Goal: Book appointment/travel/reservation

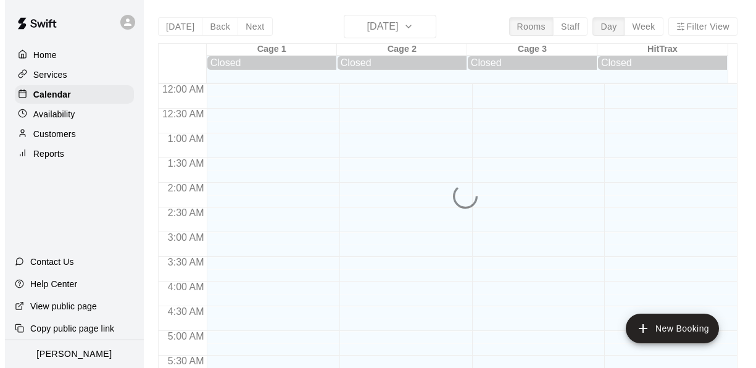
scroll to position [505, 0]
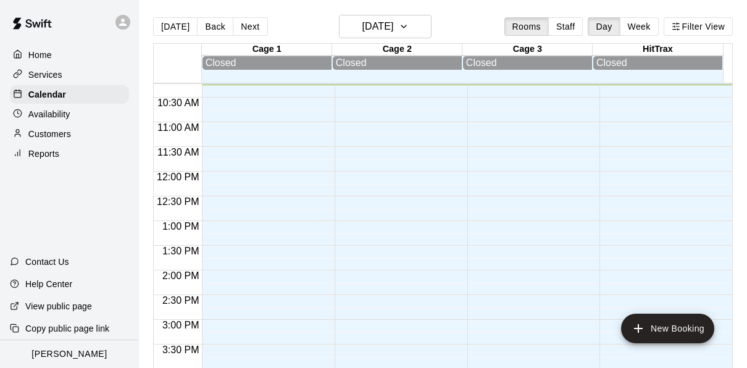
click at [365, 14] on main "[DATE] Back [DATE][DATE] Rooms Staff Day Week Filter View Cage 1 13 Wed Closed …" at bounding box center [443, 193] width 608 height 387
click at [336, 49] on div "Cage 2" at bounding box center [397, 50] width 130 height 12
click at [362, 27] on h6 "[DATE]" at bounding box center [377, 26] width 31 height 17
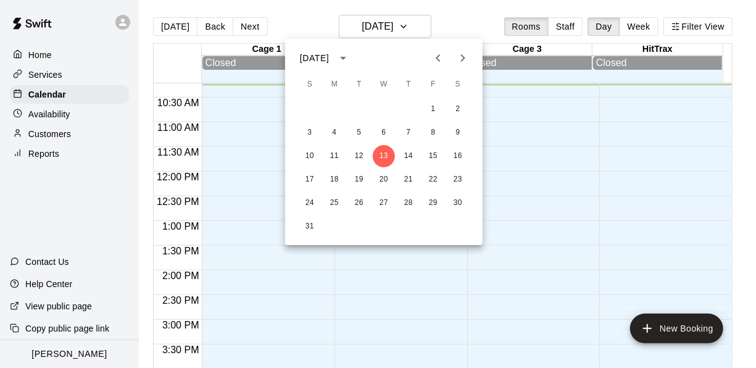
click at [458, 54] on icon "Next month" at bounding box center [462, 58] width 15 height 15
click at [461, 52] on icon "Next month" at bounding box center [462, 58] width 15 height 15
click at [461, 133] on button "8" at bounding box center [458, 133] width 22 height 22
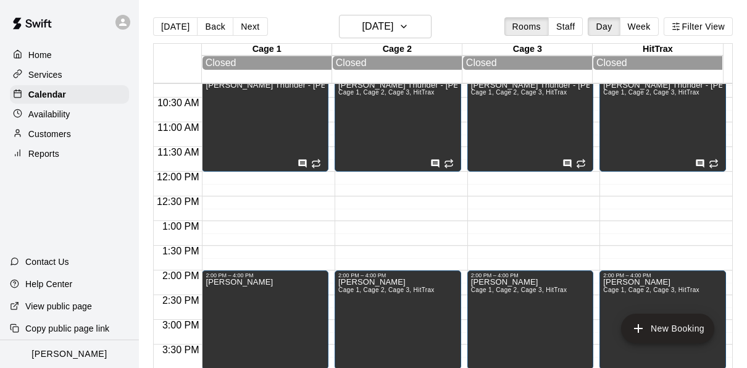
click at [467, 133] on div "10:00 AM – 12:00 PM [PERSON_NAME] - [PERSON_NAME] Cage 1, Cage 2, Cage 3, HitTr…" at bounding box center [530, 122] width 126 height 99
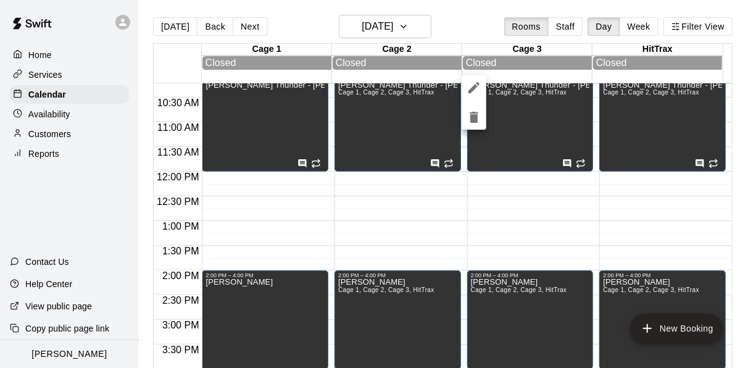
click at [386, 32] on div at bounding box center [378, 184] width 756 height 368
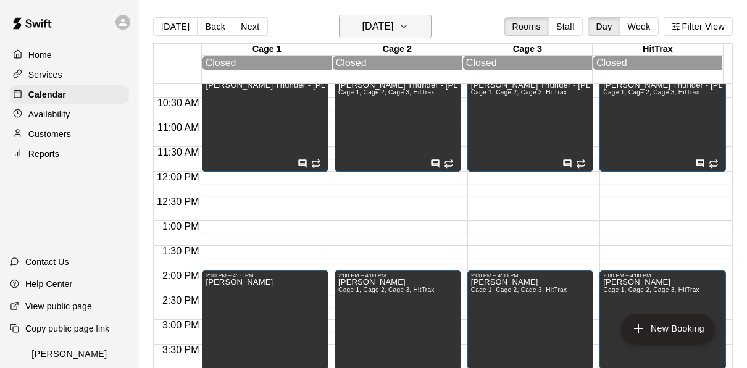
click at [376, 27] on h6 "[DATE]" at bounding box center [377, 26] width 31 height 17
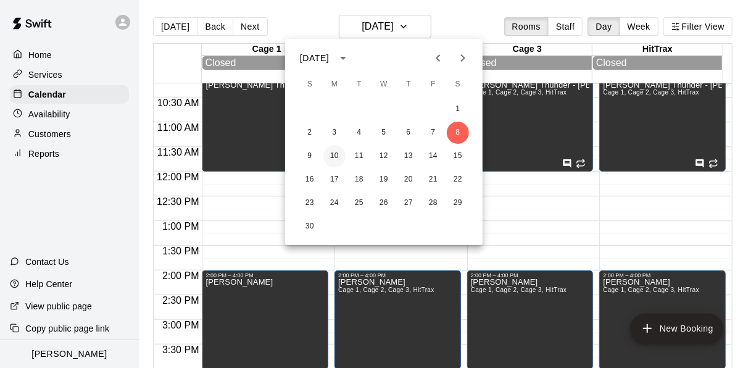
click at [331, 155] on button "10" at bounding box center [334, 156] width 22 height 22
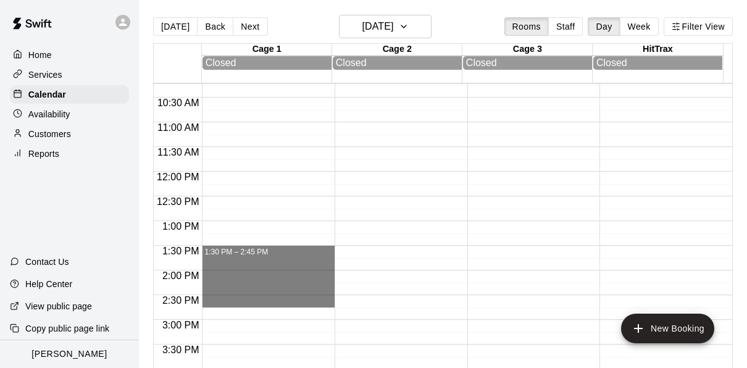
drag, startPoint x: 213, startPoint y: 248, endPoint x: 214, endPoint y: 298, distance: 50.0
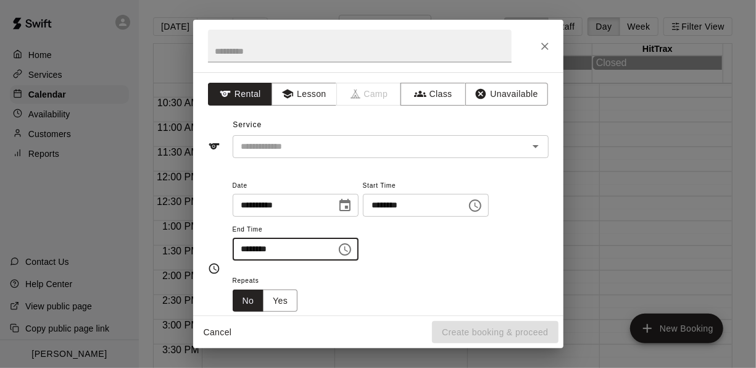
click at [260, 248] on input "********" at bounding box center [280, 249] width 95 height 23
type input "********"
click at [306, 93] on button "Lesson" at bounding box center [303, 94] width 65 height 23
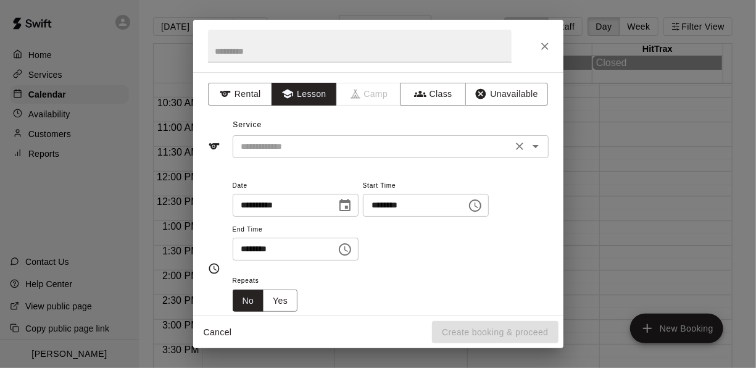
click at [296, 149] on input "text" at bounding box center [372, 146] width 272 height 15
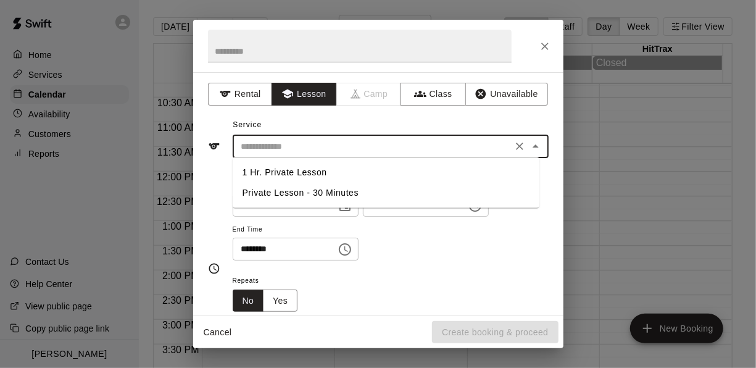
click at [291, 178] on li "1 Hr. Private Lesson" at bounding box center [386, 172] width 307 height 20
type input "**********"
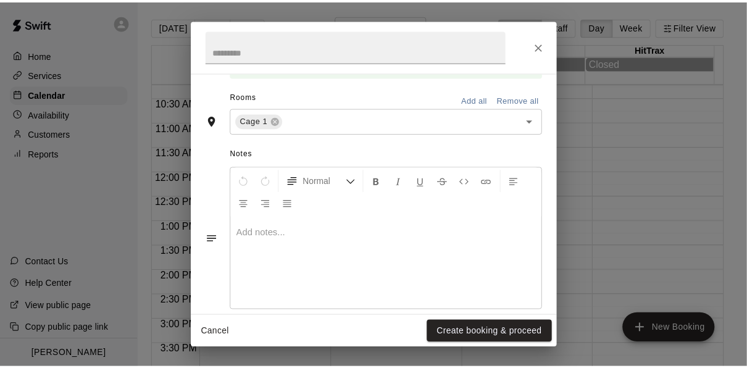
scroll to position [297, 0]
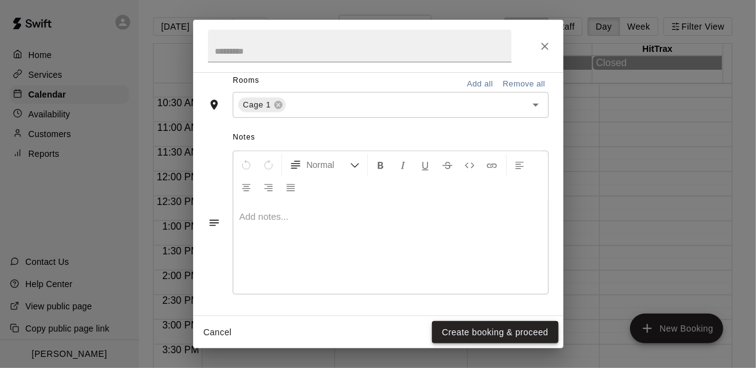
click at [519, 331] on button "Create booking & proceed" at bounding box center [495, 332] width 126 height 23
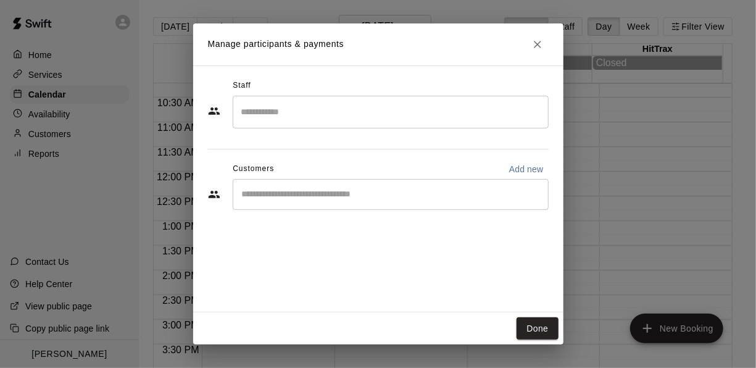
click at [352, 116] on input "Search staff" at bounding box center [390, 112] width 305 height 22
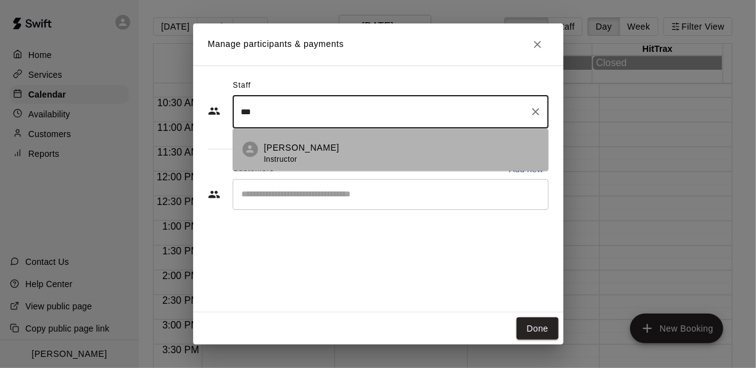
click at [279, 146] on p "[PERSON_NAME]" at bounding box center [301, 147] width 75 height 13
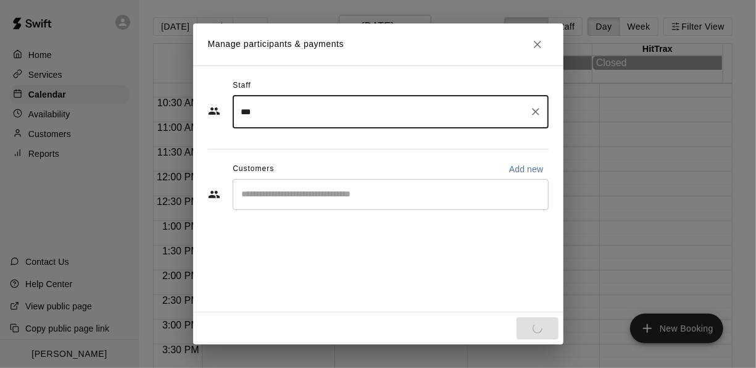
type input "***"
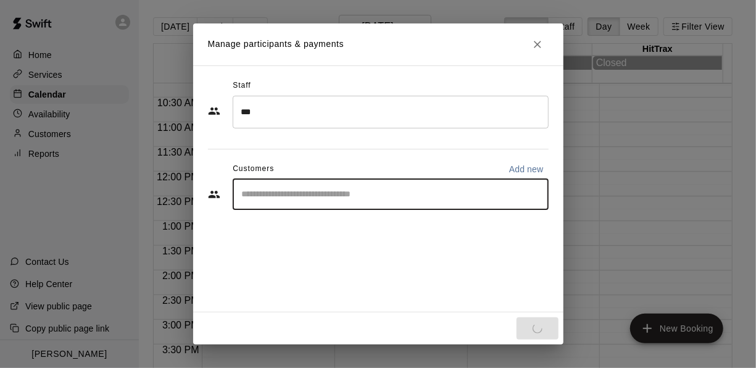
click at [279, 192] on input "Start typing to search customers..." at bounding box center [390, 194] width 305 height 12
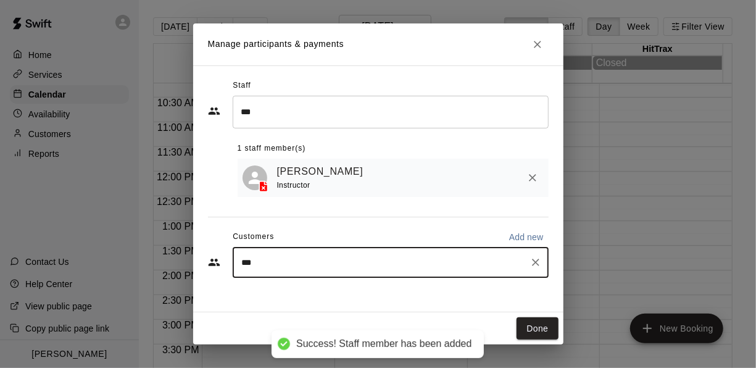
type input "****"
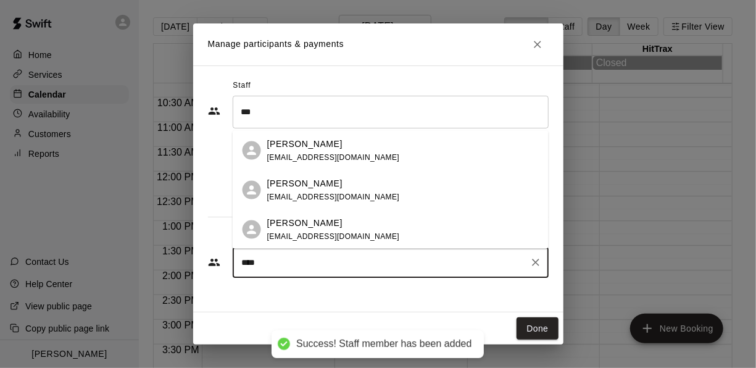
click at [279, 192] on span "[EMAIL_ADDRESS][DOMAIN_NAME]" at bounding box center [333, 196] width 133 height 9
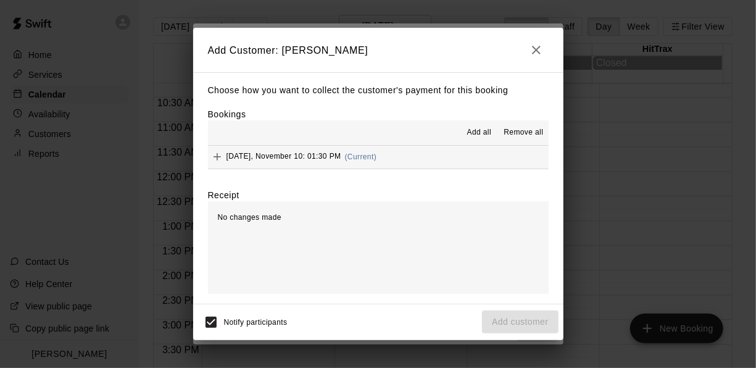
click at [531, 42] on button "button" at bounding box center [536, 50] width 25 height 25
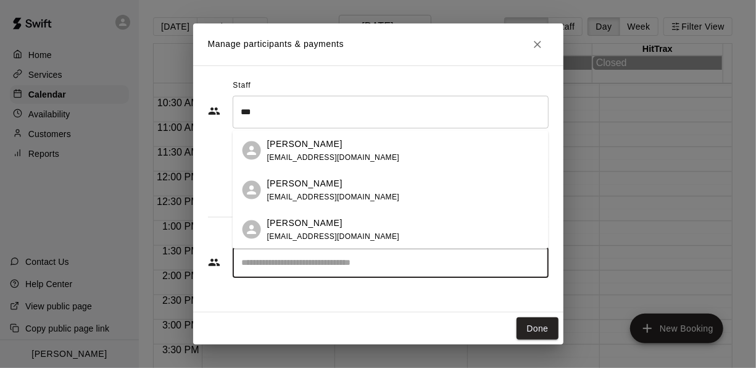
click at [273, 268] on input "Start typing to search customers..." at bounding box center [390, 262] width 305 height 12
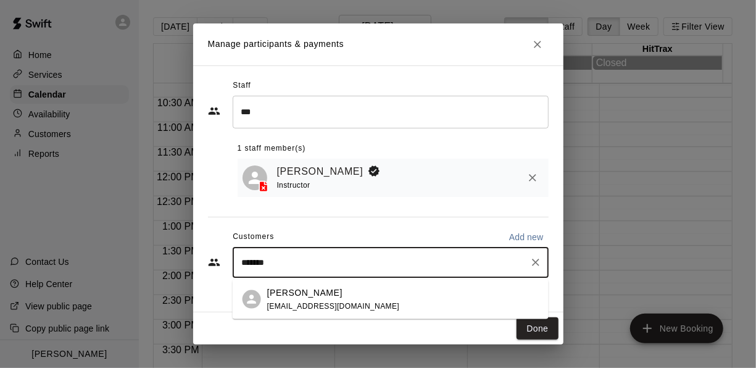
type input "********"
click at [304, 296] on p "[PERSON_NAME]" at bounding box center [304, 292] width 75 height 13
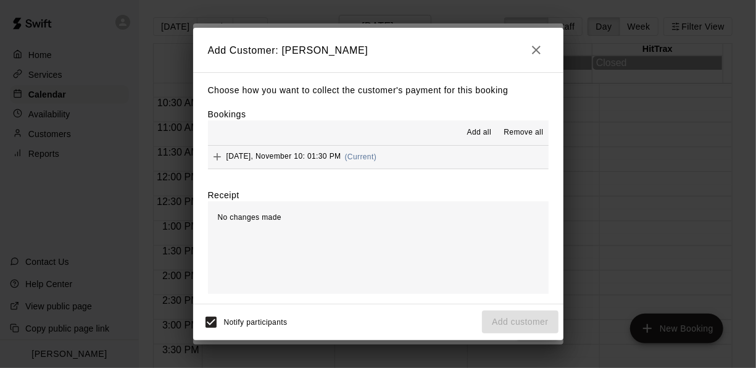
click at [480, 136] on span "Add all" at bounding box center [479, 132] width 25 height 12
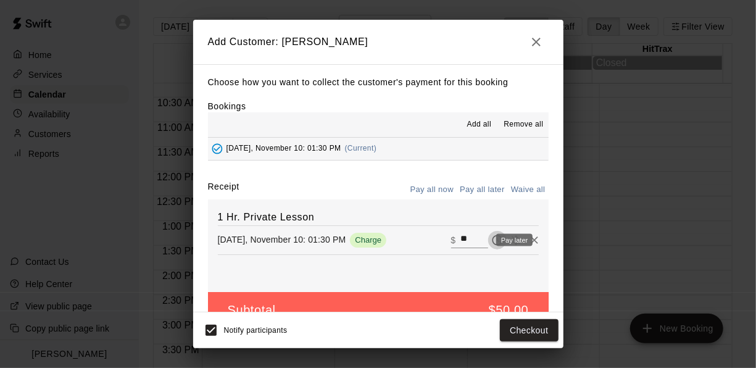
click at [492, 242] on icon "Pay later" at bounding box center [497, 239] width 10 height 10
click at [510, 347] on div "Notify participants Add customer" at bounding box center [378, 330] width 370 height 36
click at [507, 331] on button "Add customer" at bounding box center [520, 330] width 76 height 23
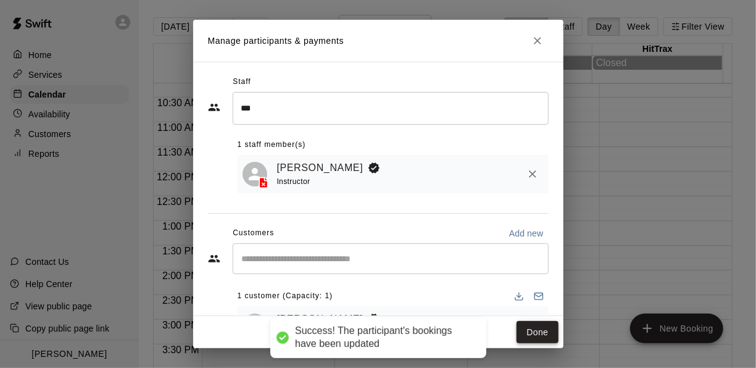
click at [531, 333] on button "Done" at bounding box center [536, 332] width 41 height 23
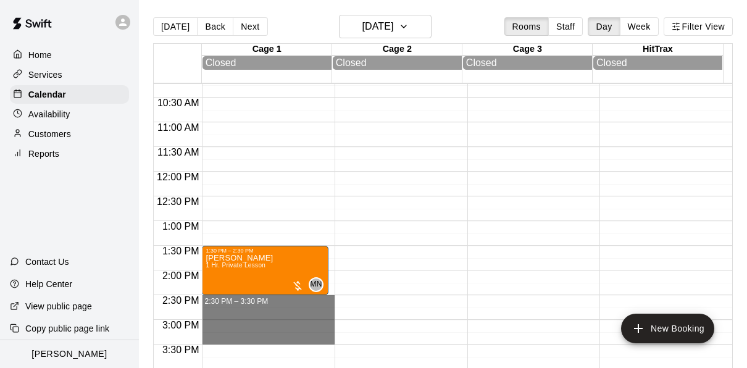
drag, startPoint x: 209, startPoint y: 299, endPoint x: 210, endPoint y: 336, distance: 37.0
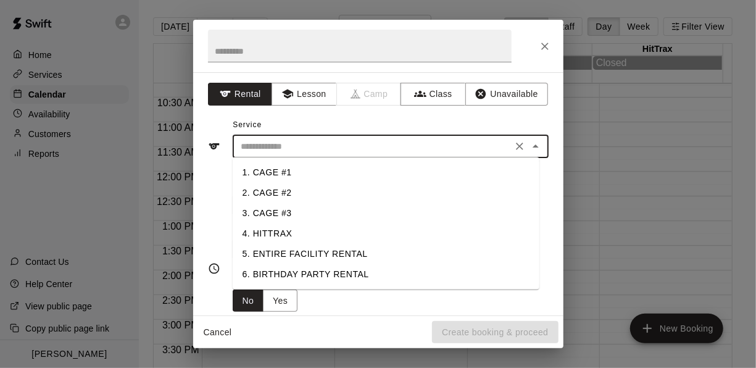
click at [303, 147] on input "text" at bounding box center [372, 146] width 272 height 15
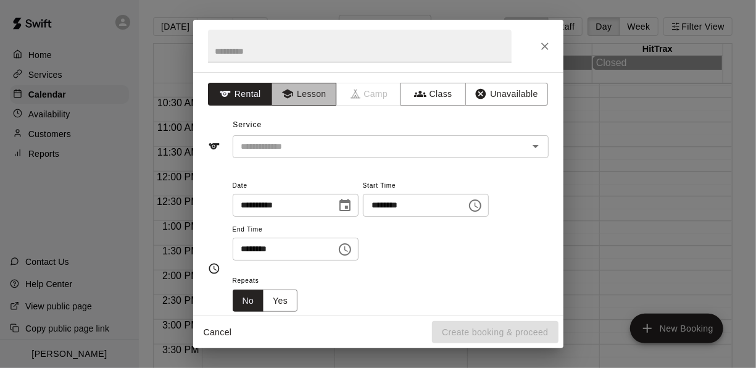
click at [314, 94] on button "Lesson" at bounding box center [303, 94] width 65 height 23
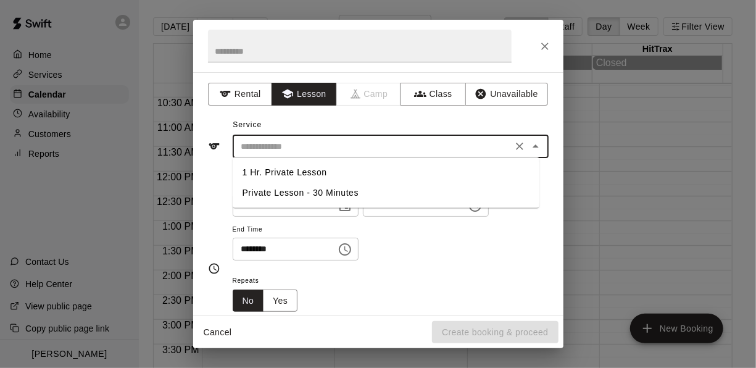
click at [455, 151] on input "text" at bounding box center [372, 146] width 272 height 15
click at [307, 178] on li "1 Hr. Private Lesson" at bounding box center [386, 172] width 307 height 20
type input "**********"
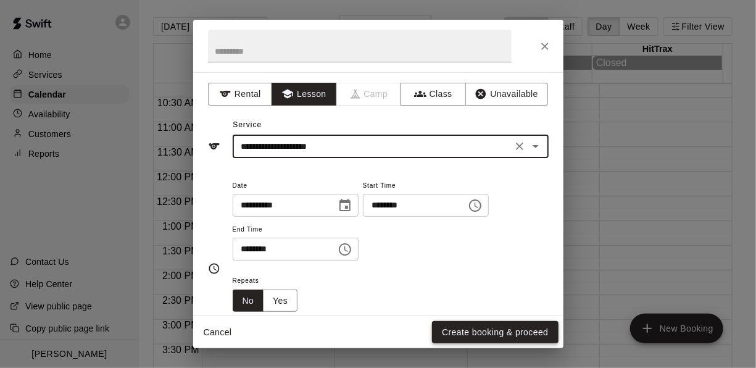
click at [473, 325] on button "Create booking & proceed" at bounding box center [495, 332] width 126 height 23
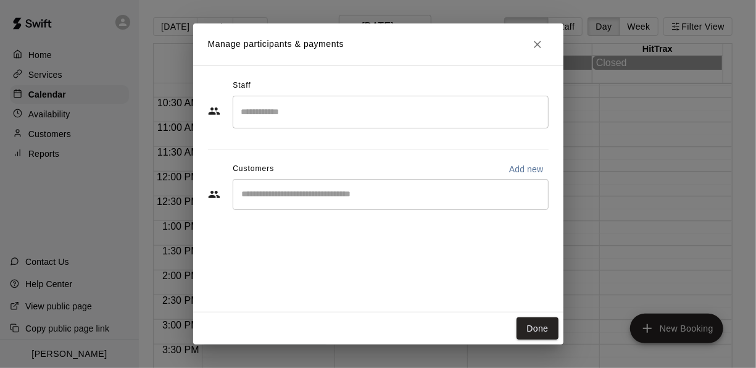
click at [384, 123] on div "​" at bounding box center [391, 112] width 316 height 33
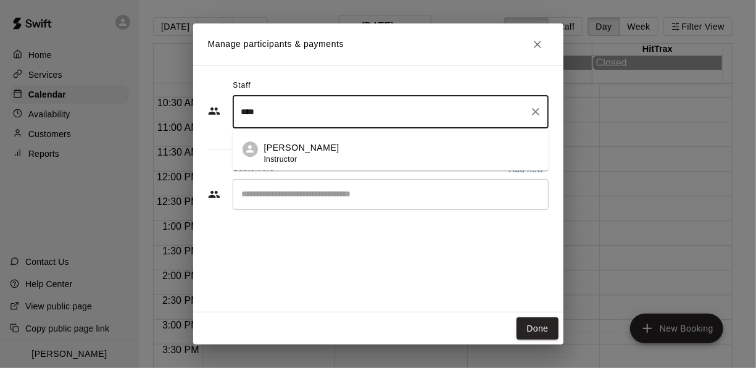
click at [334, 137] on li "[PERSON_NAME] Instructor" at bounding box center [391, 149] width 316 height 42
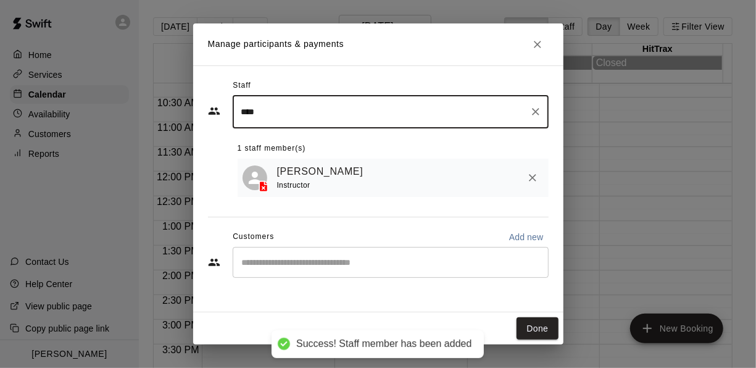
type input "****"
click at [318, 265] on input "Start typing to search customers..." at bounding box center [390, 262] width 305 height 12
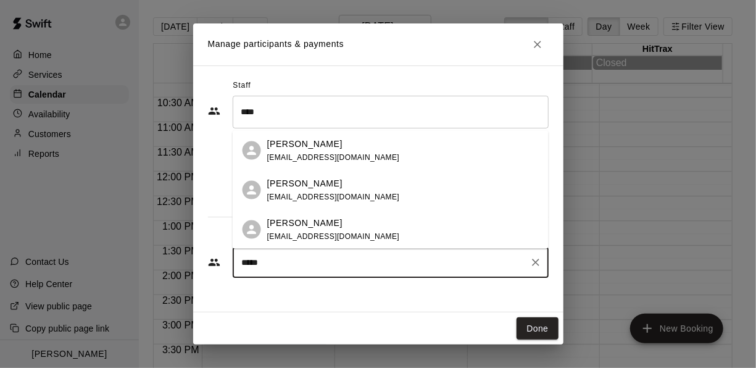
type input "******"
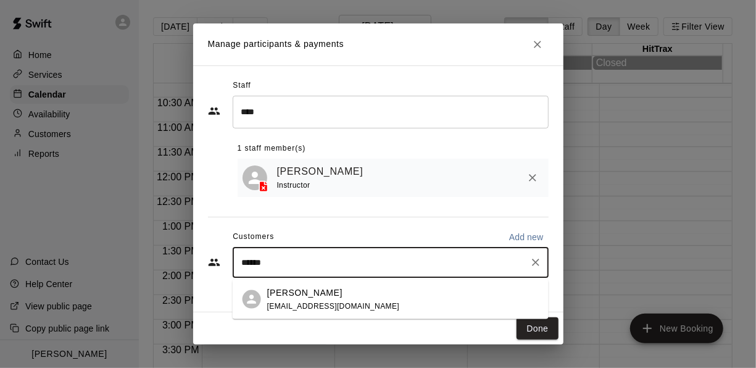
click at [307, 302] on span "[EMAIL_ADDRESS][DOMAIN_NAME]" at bounding box center [333, 305] width 133 height 9
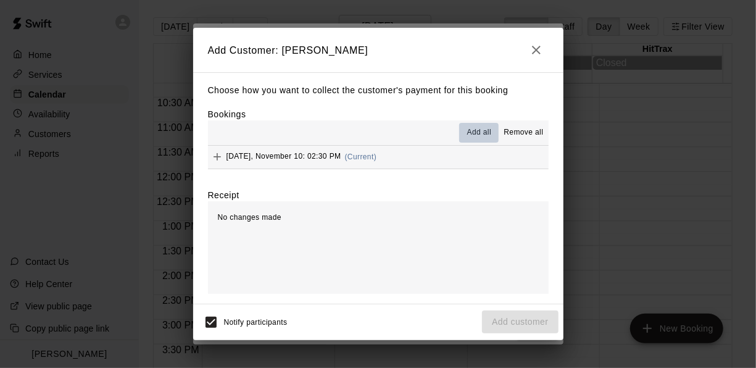
click at [495, 123] on button "Add all" at bounding box center [478, 133] width 39 height 20
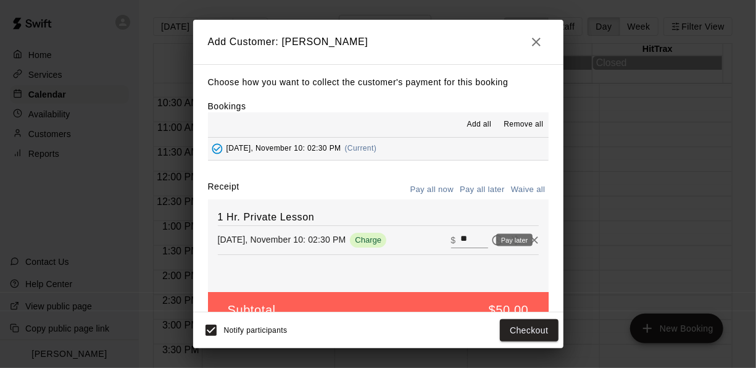
click at [488, 239] on button "Pay later" at bounding box center [497, 240] width 19 height 19
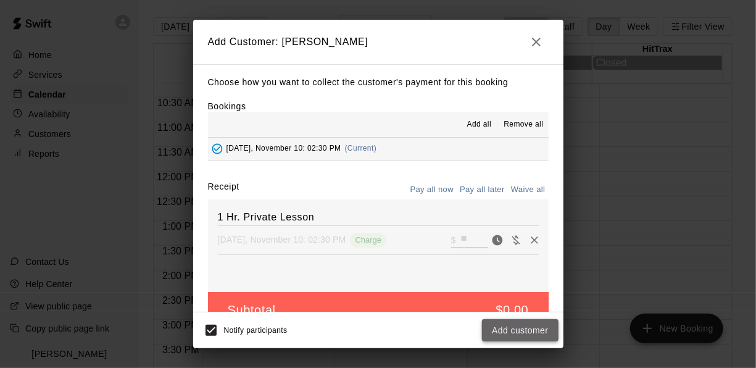
click at [519, 341] on button "Add customer" at bounding box center [520, 330] width 76 height 23
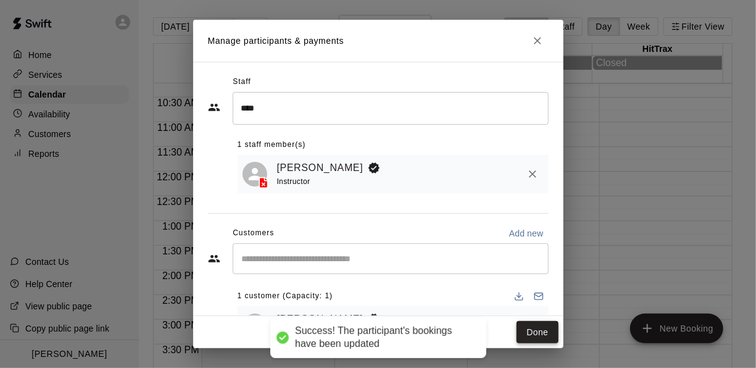
click at [537, 329] on button "Done" at bounding box center [536, 332] width 41 height 23
